Goal: Task Accomplishment & Management: Manage account settings

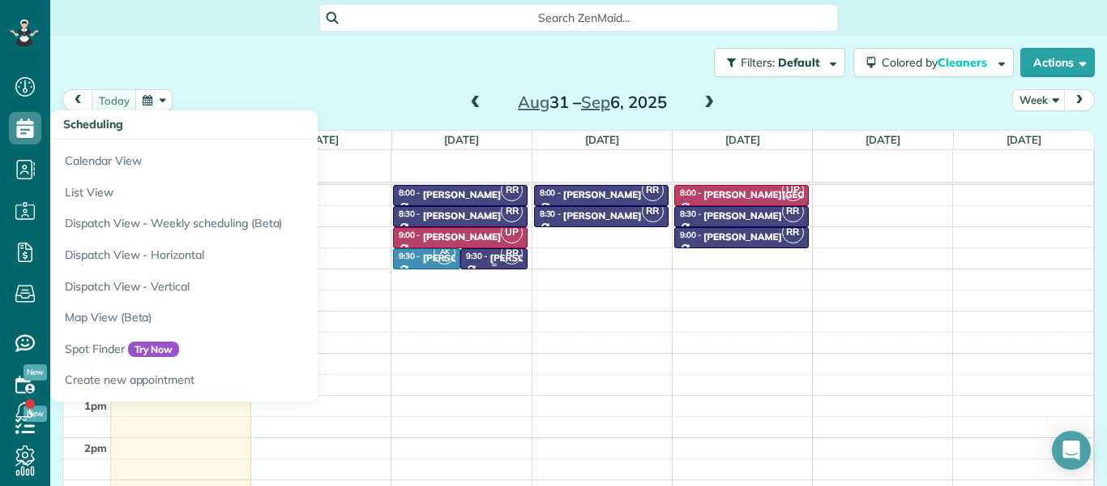
scroll to position [7, 7]
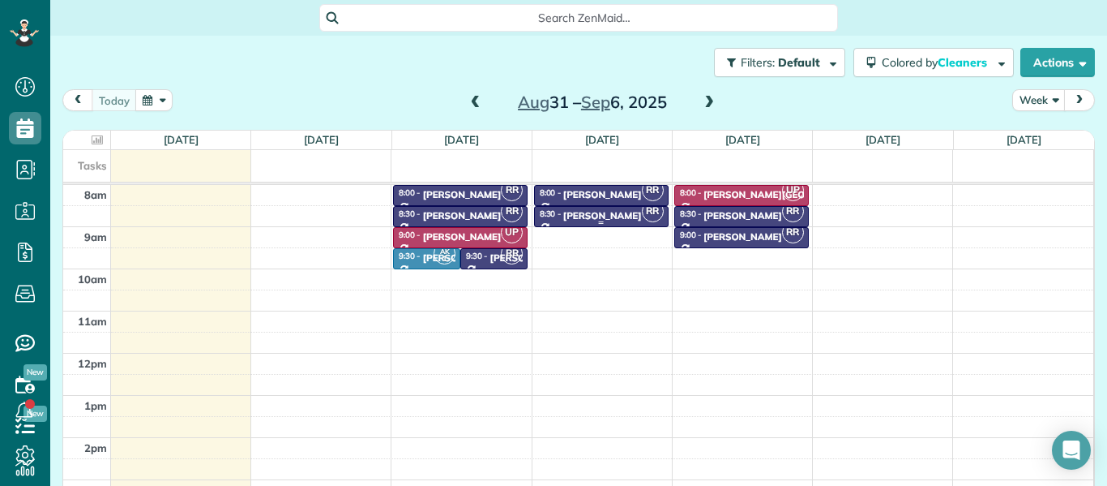
click at [603, 216] on div "[PERSON_NAME]" at bounding box center [602, 215] width 79 height 11
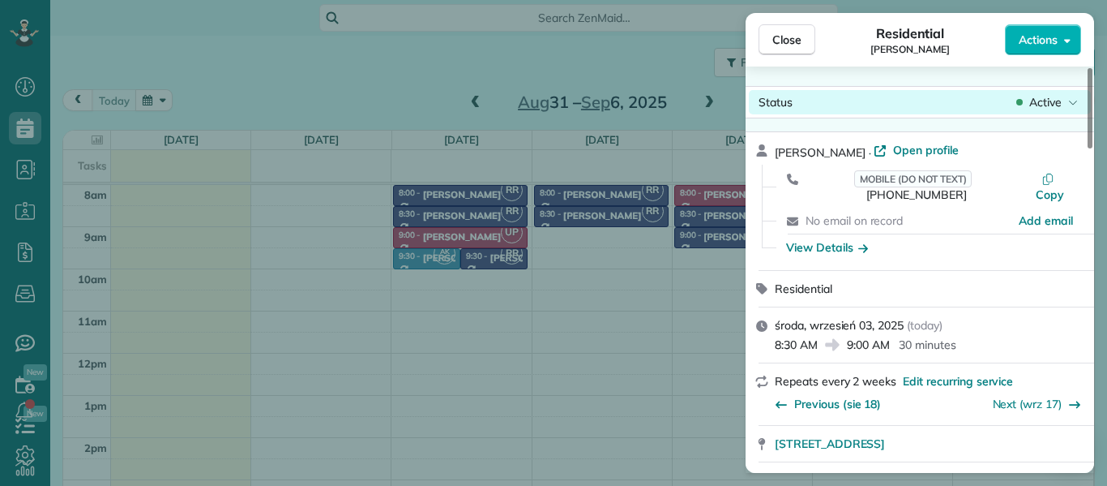
click at [1055, 102] on span "Active" at bounding box center [1046, 102] width 32 height 16
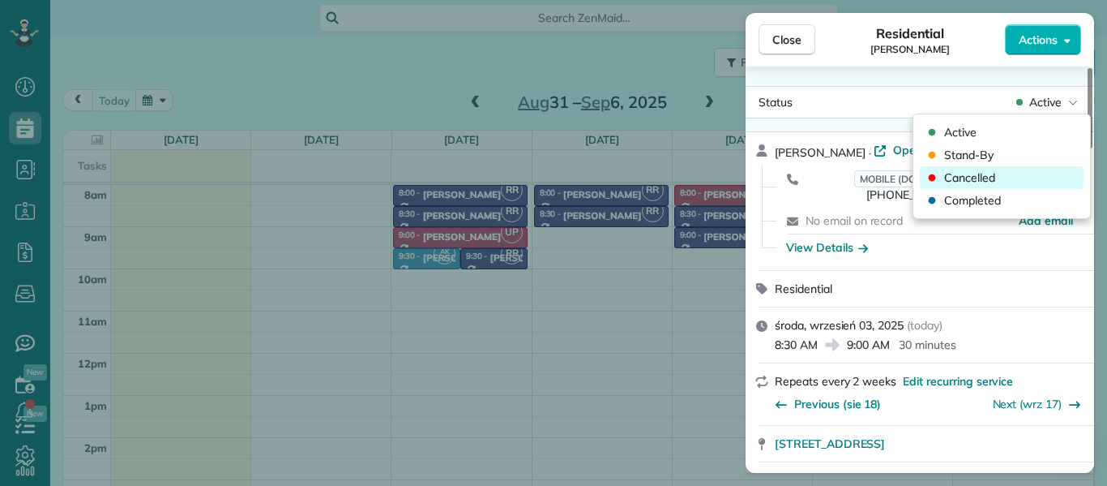
click at [1016, 176] on div "Cancelled" at bounding box center [1002, 177] width 164 height 23
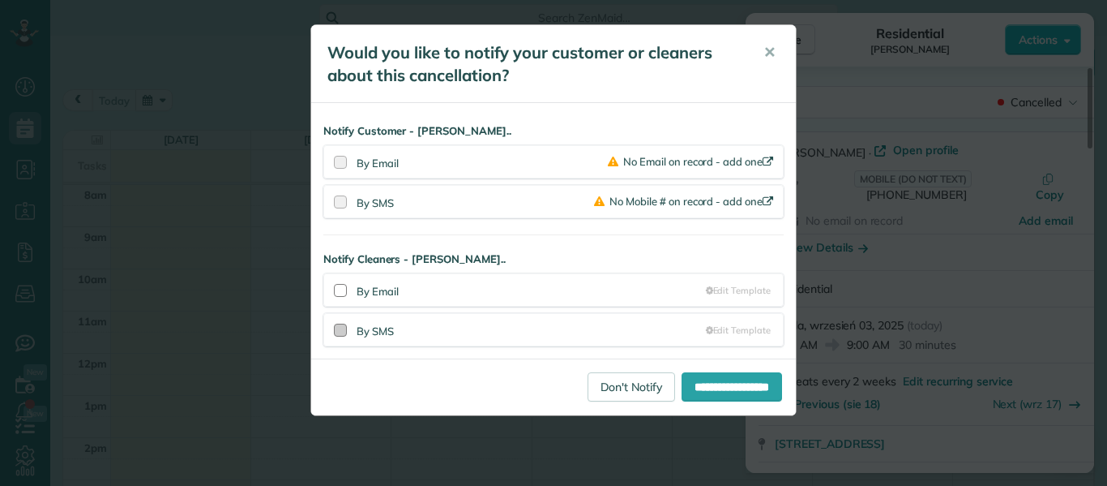
click at [340, 329] on div at bounding box center [340, 329] width 13 height 13
click at [731, 385] on input "**********" at bounding box center [732, 386] width 101 height 29
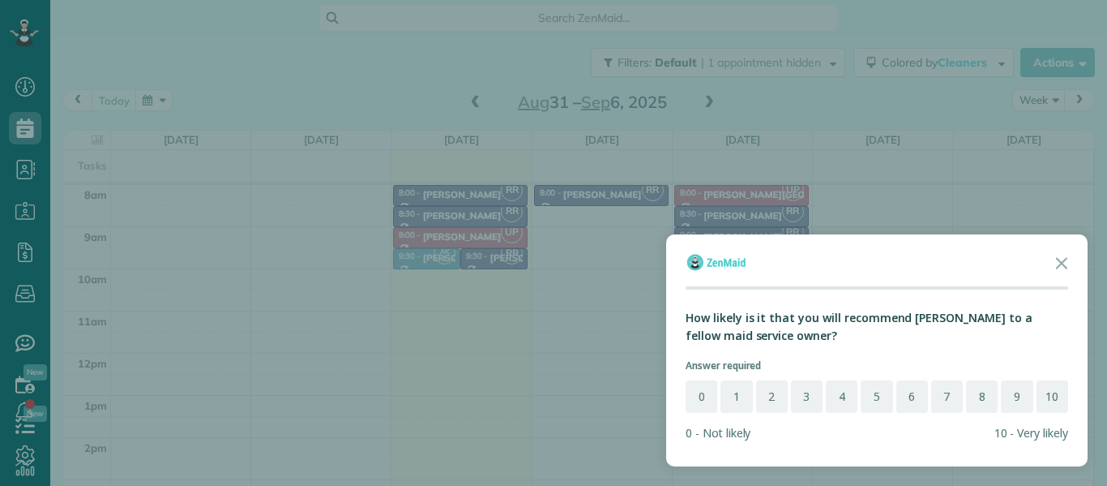
scroll to position [7, 7]
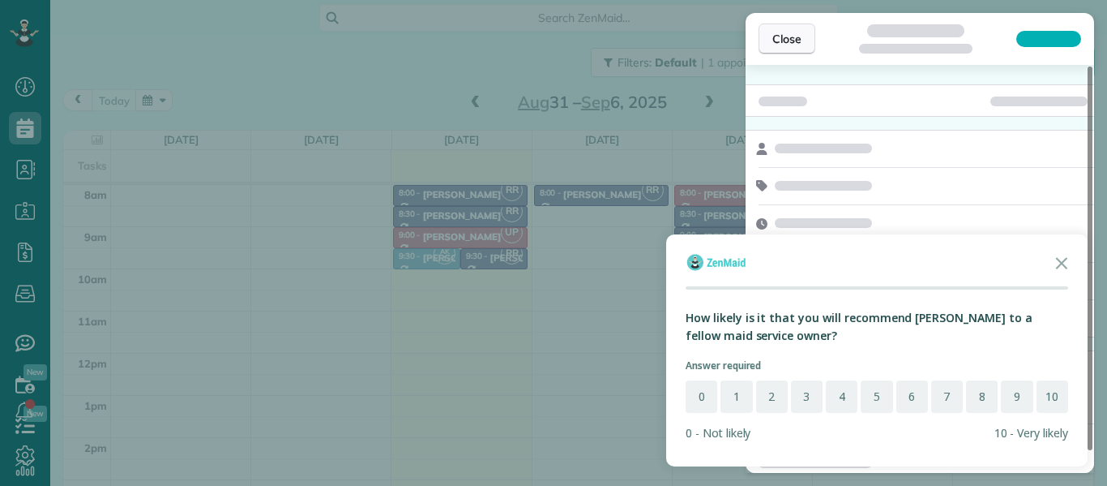
click at [796, 29] on button "Close" at bounding box center [787, 39] width 57 height 31
